Goal: Communication & Community: Answer question/provide support

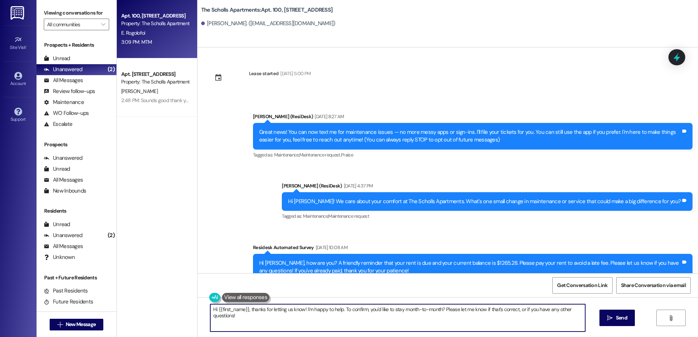
scroll to position [1521, 0]
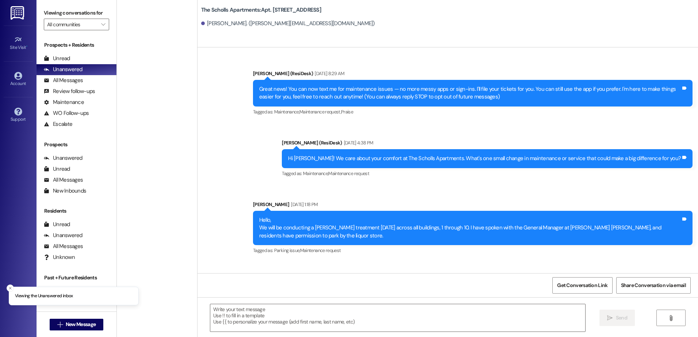
type textarea "Fetching suggested responses. Please feel free to read through the conversation…"
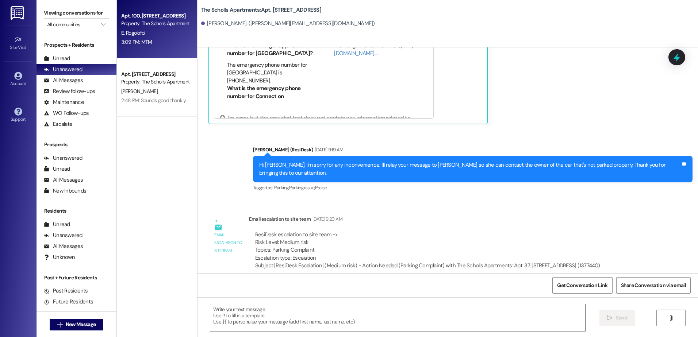
click at [141, 36] on div "E. Rogolofoi" at bounding box center [155, 32] width 69 height 9
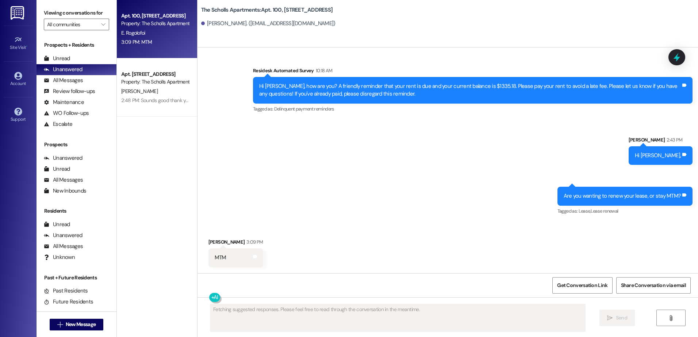
scroll to position [1522, 0]
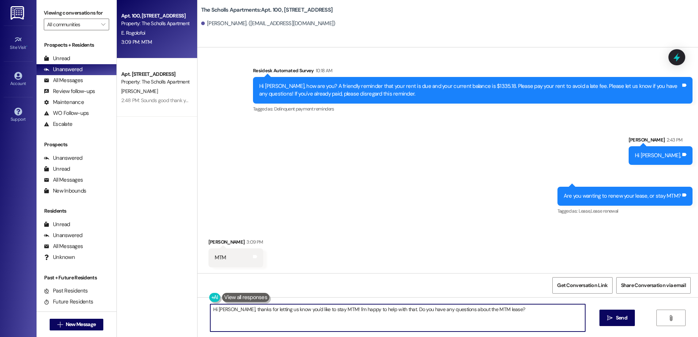
drag, startPoint x: 462, startPoint y: 309, endPoint x: 336, endPoint y: 314, distance: 126.4
click at [336, 314] on textarea "Hi [PERSON_NAME], thanks for letting us know you'd like to stay MTM! I'm happy …" at bounding box center [397, 318] width 375 height 27
type textarea "Hi [PERSON_NAME], thanks for letting us know you'd like to stay MTM!"
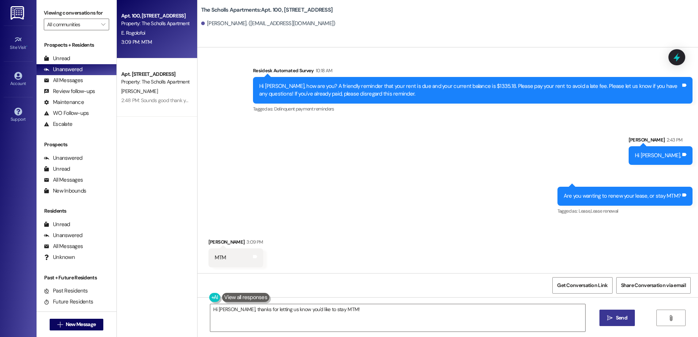
click at [603, 317] on button " Send" at bounding box center [617, 318] width 35 height 16
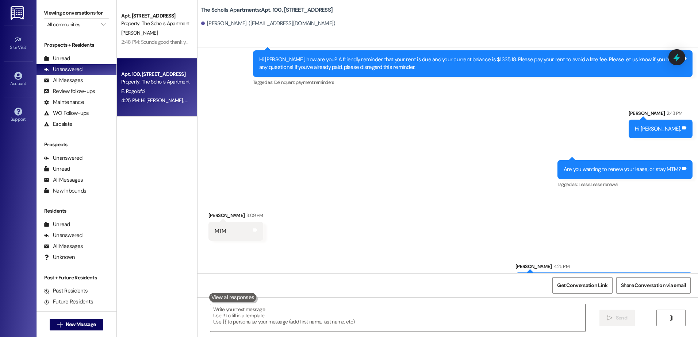
scroll to position [1572, 0]
